Goal: Information Seeking & Learning: Learn about a topic

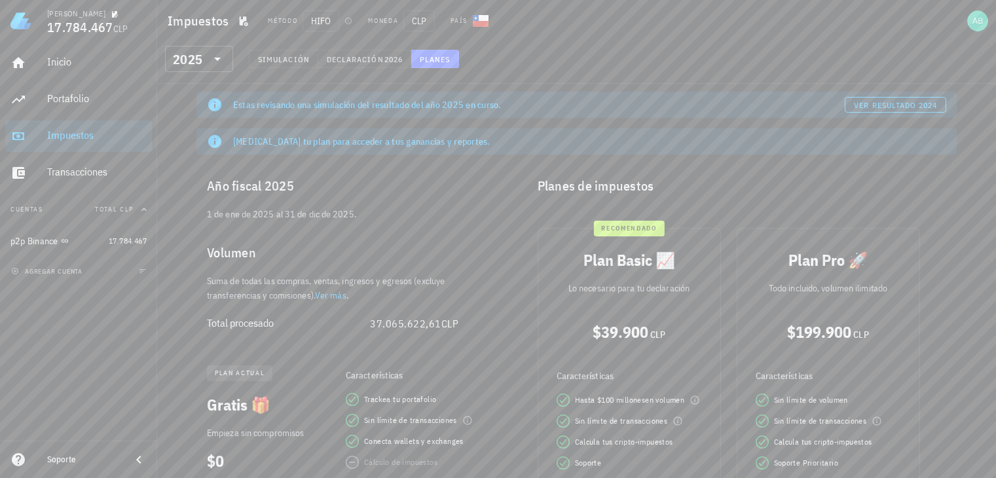
scroll to position [141, 0]
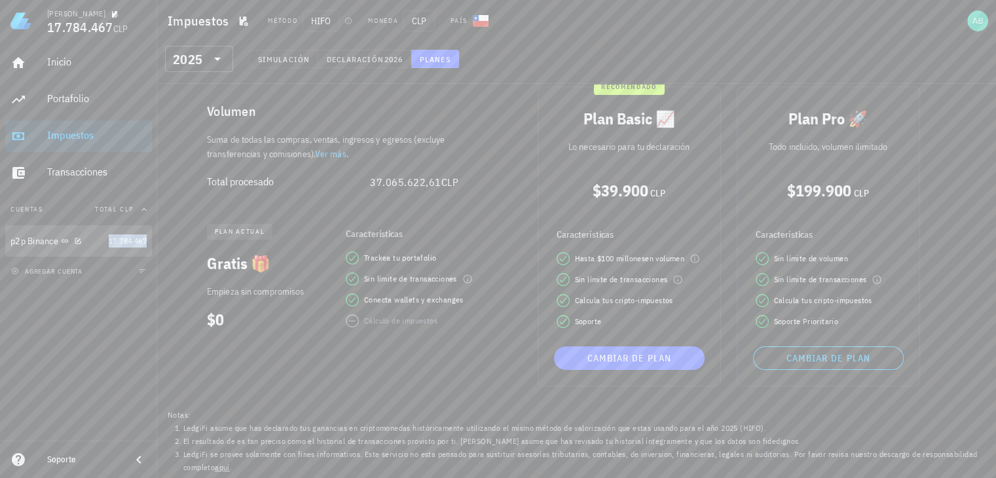
click at [120, 245] on span "17.784.467" at bounding box center [128, 241] width 38 height 10
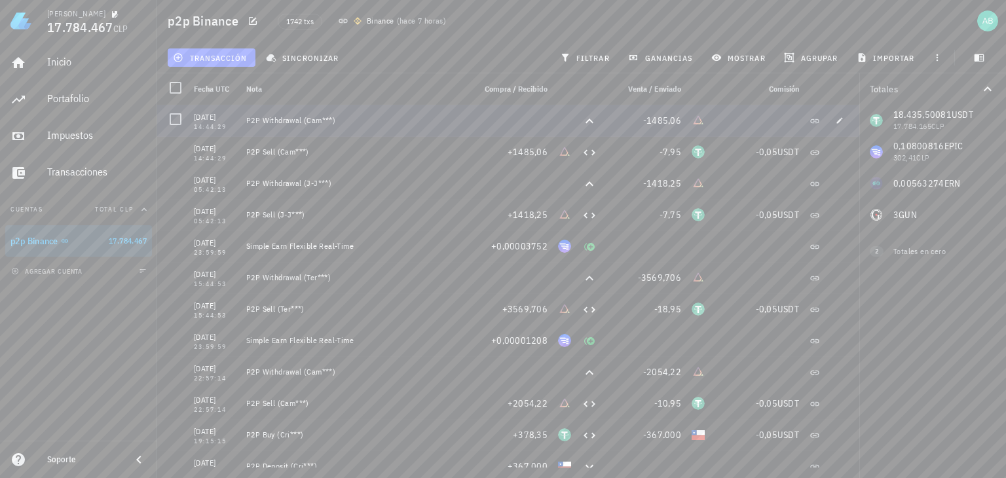
drag, startPoint x: 667, startPoint y: 92, endPoint x: 686, endPoint y: 122, distance: 35.3
drag, startPoint x: 686, startPoint y: 122, endPoint x: 504, endPoint y: 45, distance: 197.4
click at [504, 45] on div "transacción sincronizar filtrar ganancias mostrar [GEOGRAPHIC_DATA] importar" at bounding box center [581, 57] width 833 height 31
click at [738, 56] on span "mostrar" at bounding box center [740, 57] width 52 height 10
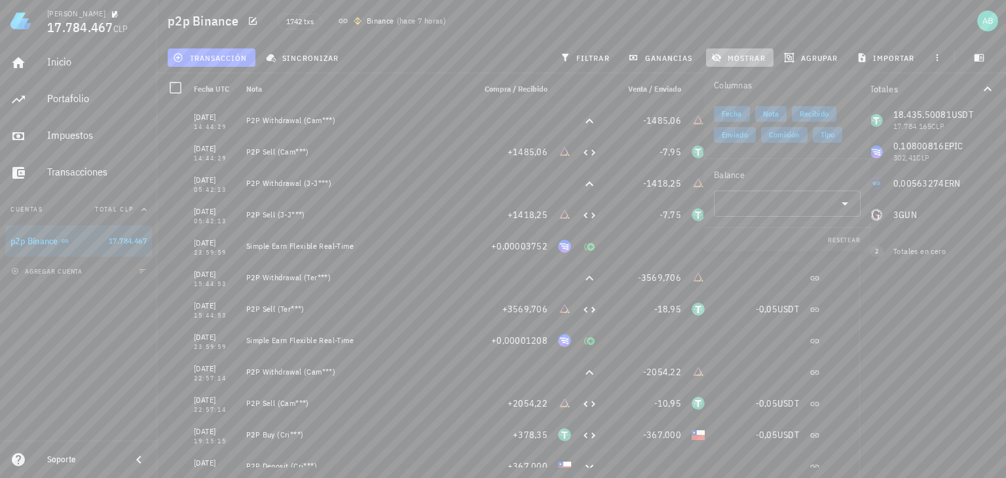
click at [738, 56] on span "mostrar" at bounding box center [740, 57] width 52 height 10
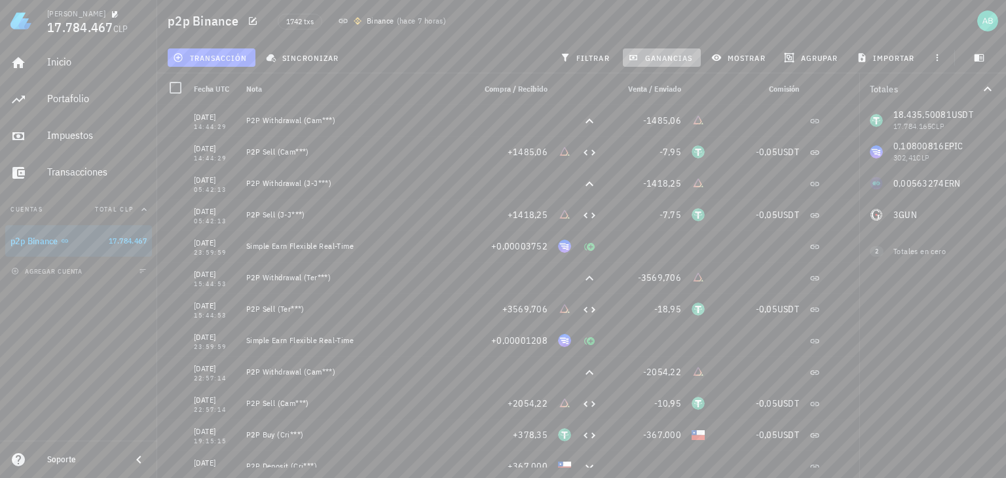
click at [672, 63] on button "ganancias" at bounding box center [662, 57] width 78 height 18
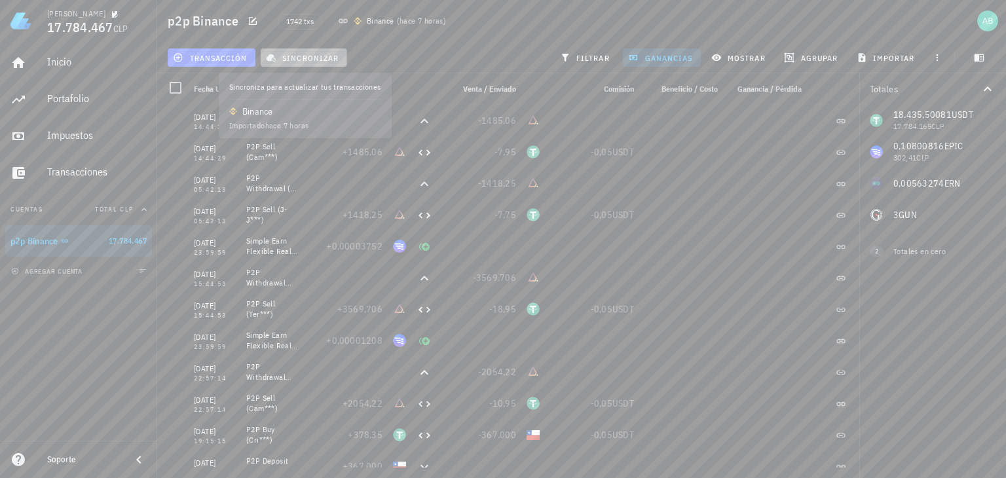
click at [300, 61] on span "sincronizar" at bounding box center [303, 57] width 70 height 10
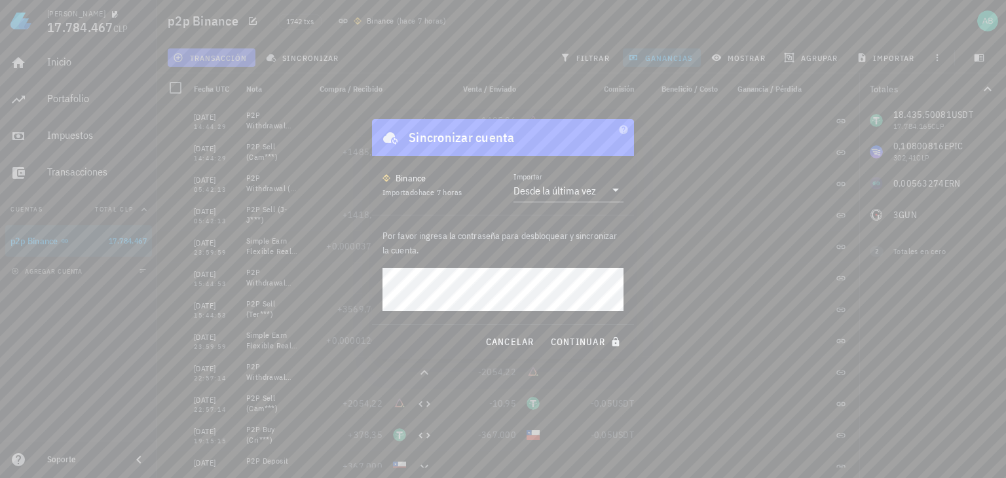
click at [519, 69] on div at bounding box center [503, 239] width 1006 height 478
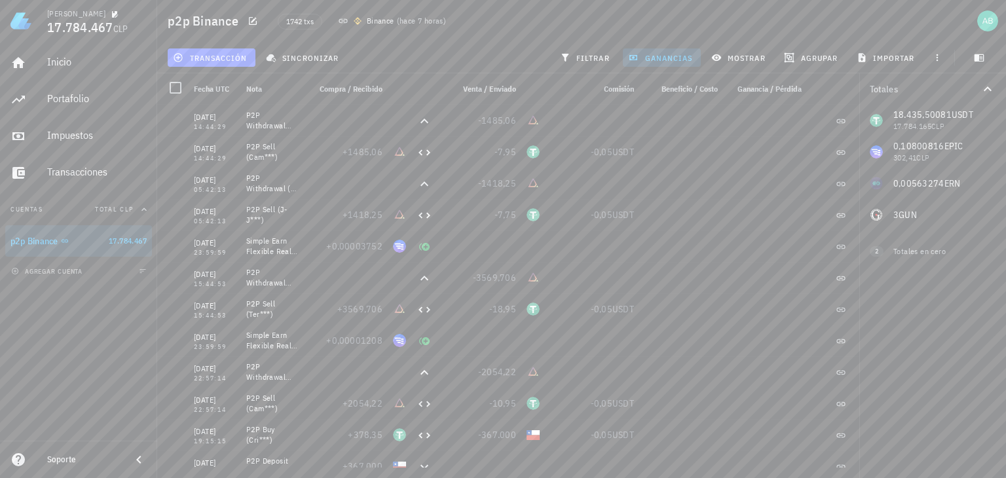
click at [101, 210] on span "Total CLP" at bounding box center [114, 209] width 39 height 9
click at [79, 119] on div "Inicio [GEOGRAPHIC_DATA] Impuestos [GEOGRAPHIC_DATA]" at bounding box center [78, 118] width 147 height 152
click at [81, 134] on div "Impuestos" at bounding box center [97, 135] width 100 height 12
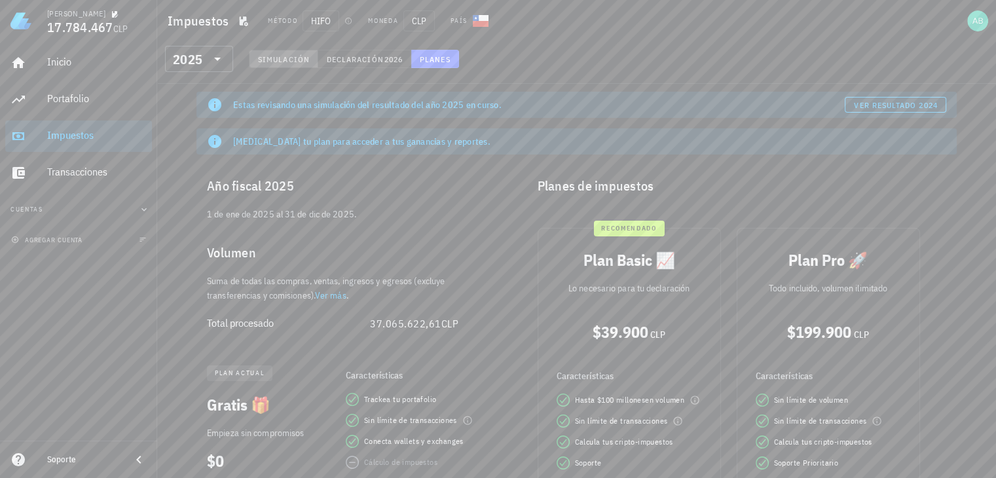
click at [267, 62] on span "Simulación" at bounding box center [283, 59] width 52 height 10
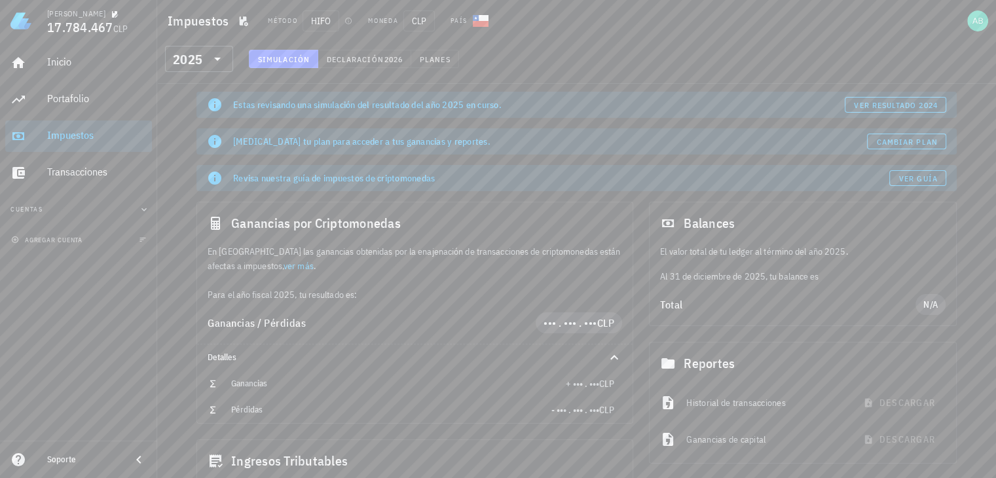
scroll to position [223, 0]
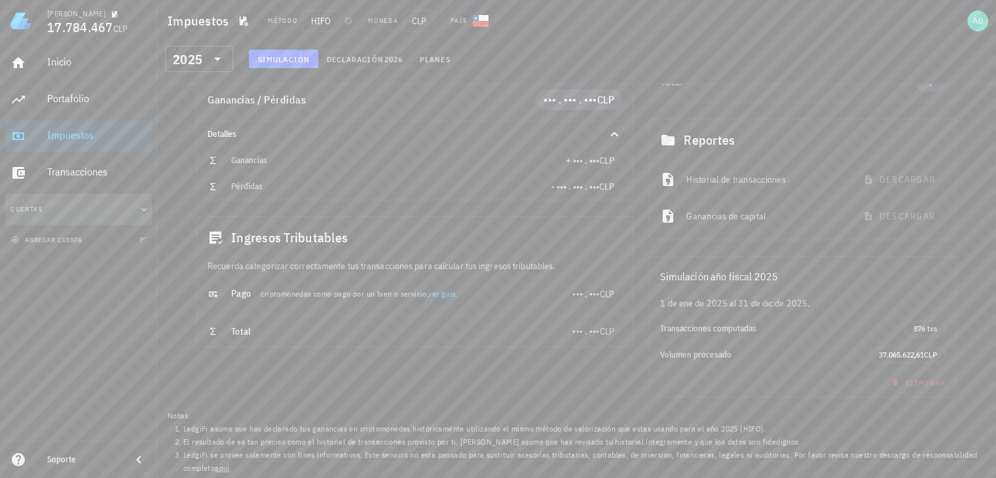
click at [78, 215] on button "Cuentas" at bounding box center [78, 209] width 147 height 31
click at [58, 242] on div "p2p Binance" at bounding box center [34, 241] width 48 height 11
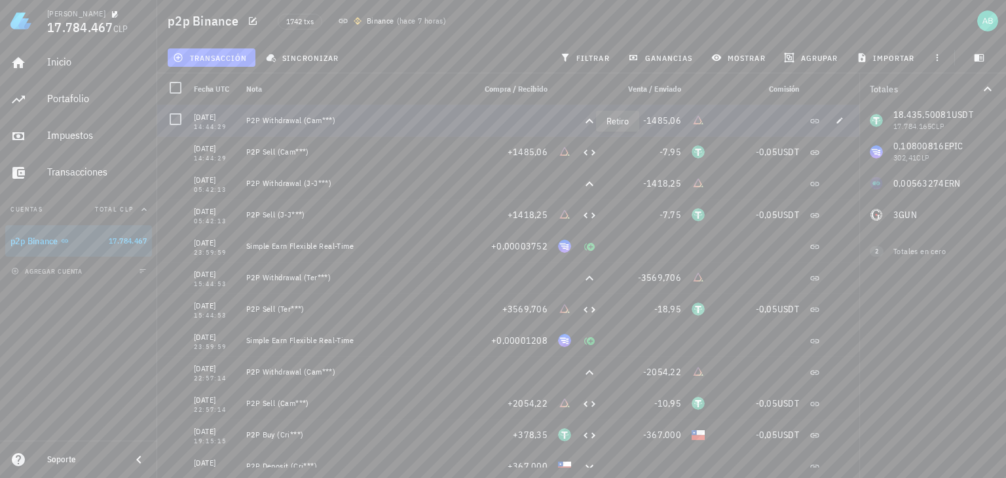
click at [584, 117] on icon at bounding box center [589, 121] width 16 height 16
click at [581, 122] on icon at bounding box center [589, 121] width 16 height 16
click at [177, 85] on div at bounding box center [175, 88] width 22 height 22
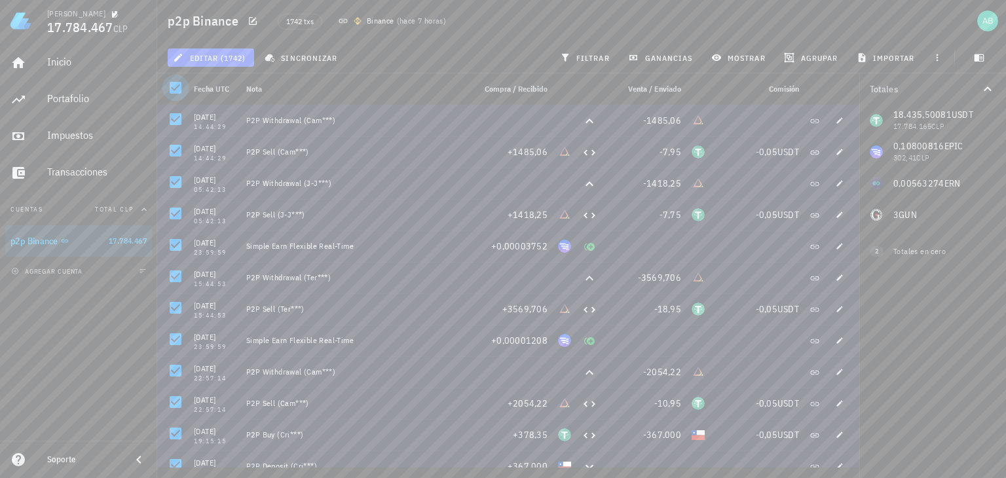
click at [177, 85] on div at bounding box center [175, 88] width 22 height 22
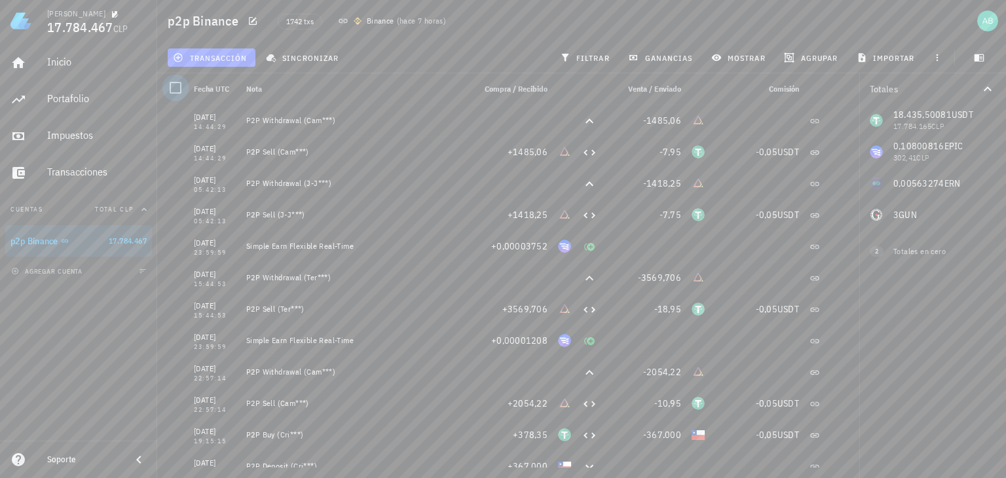
click at [171, 88] on div at bounding box center [175, 88] width 22 height 22
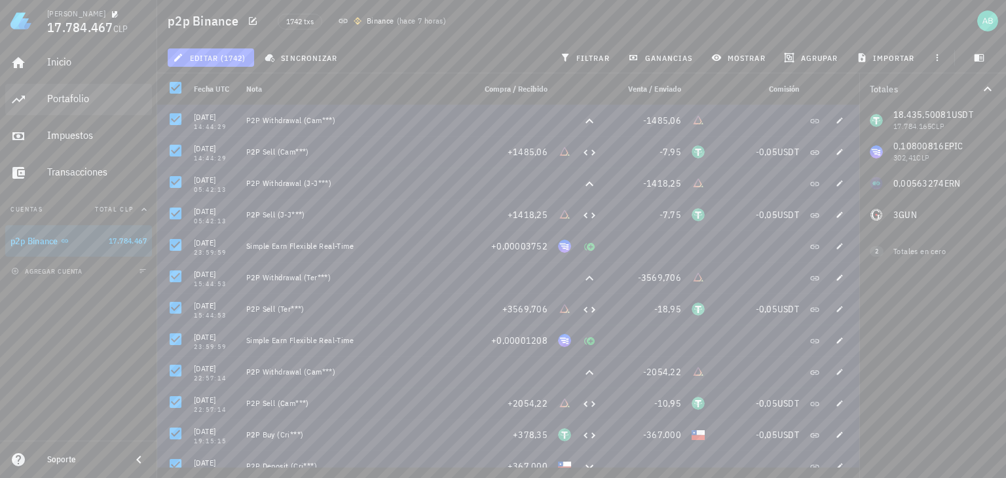
drag, startPoint x: 174, startPoint y: 87, endPoint x: 88, endPoint y: 99, distance: 86.6
click at [174, 87] on div at bounding box center [175, 88] width 22 height 22
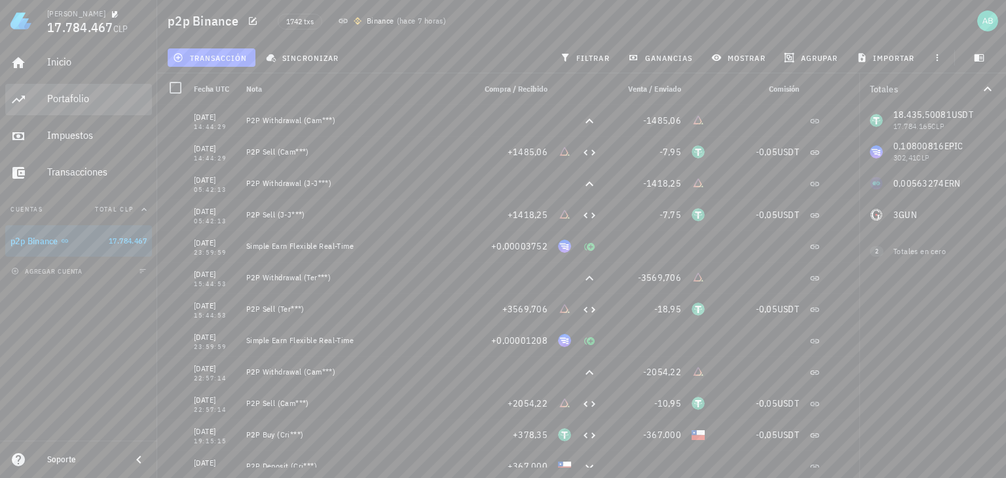
click at [88, 99] on div "Portafolio" at bounding box center [97, 98] width 100 height 12
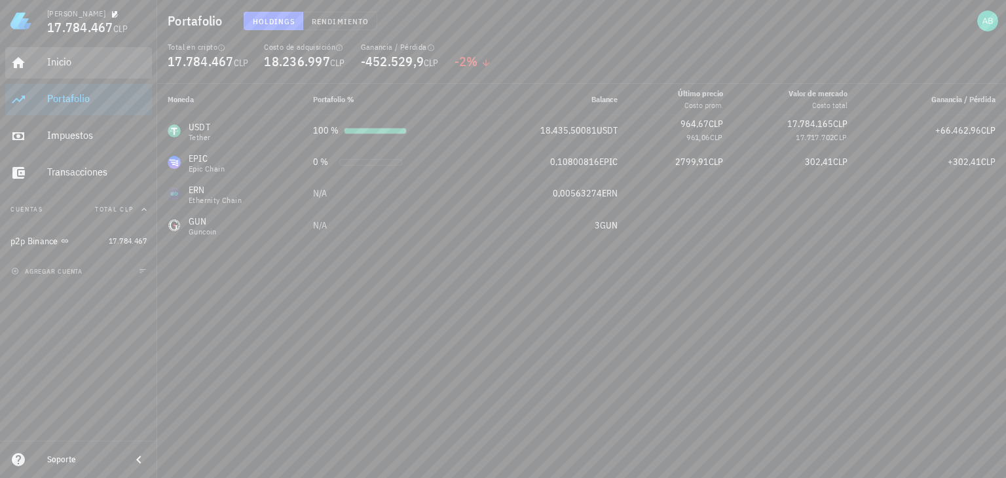
click at [94, 65] on div "Inicio" at bounding box center [97, 62] width 100 height 12
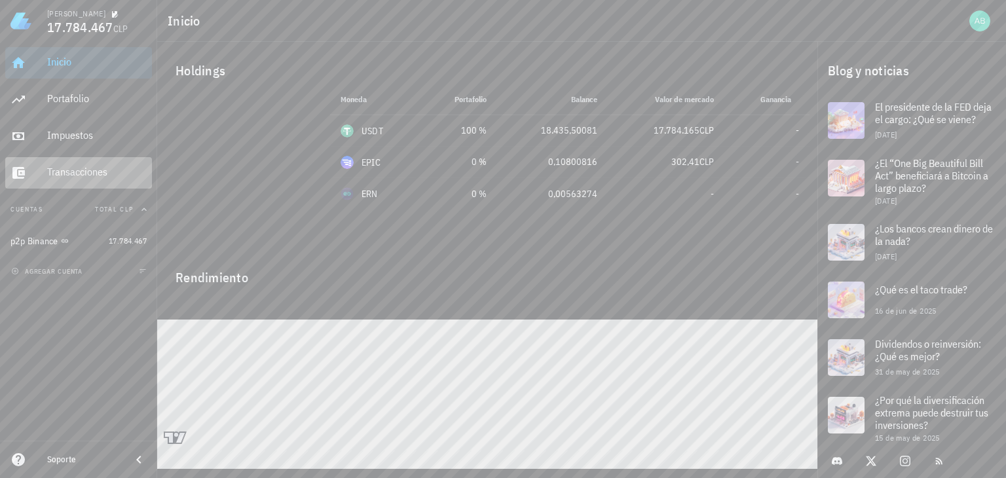
click at [73, 175] on div "Transacciones" at bounding box center [97, 172] width 100 height 12
